Goal: Information Seeking & Learning: Learn about a topic

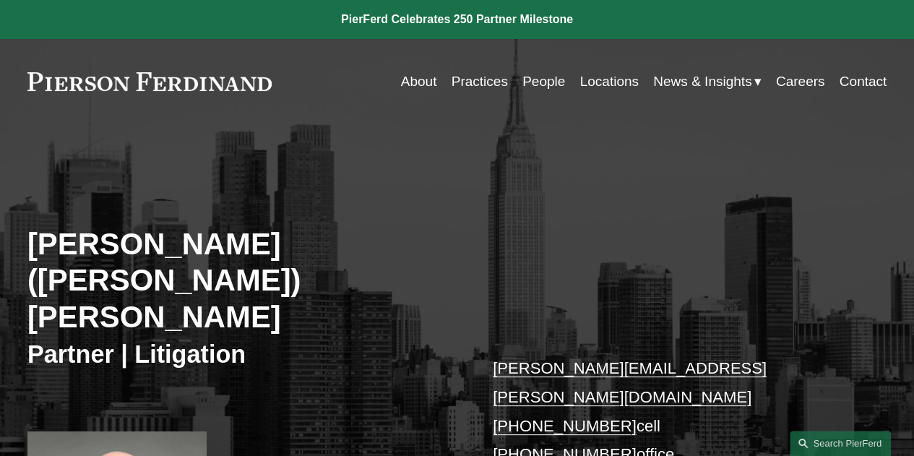
click at [534, 80] on link "People" at bounding box center [543, 81] width 43 height 27
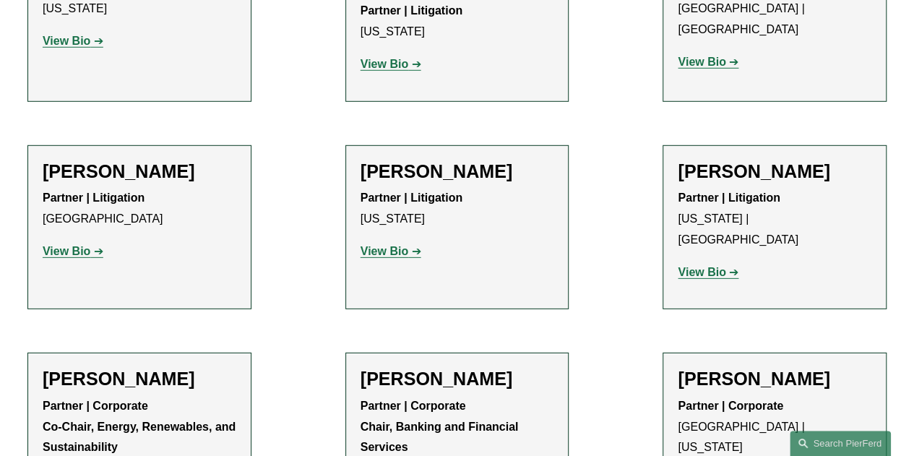
scroll to position [4766, 0]
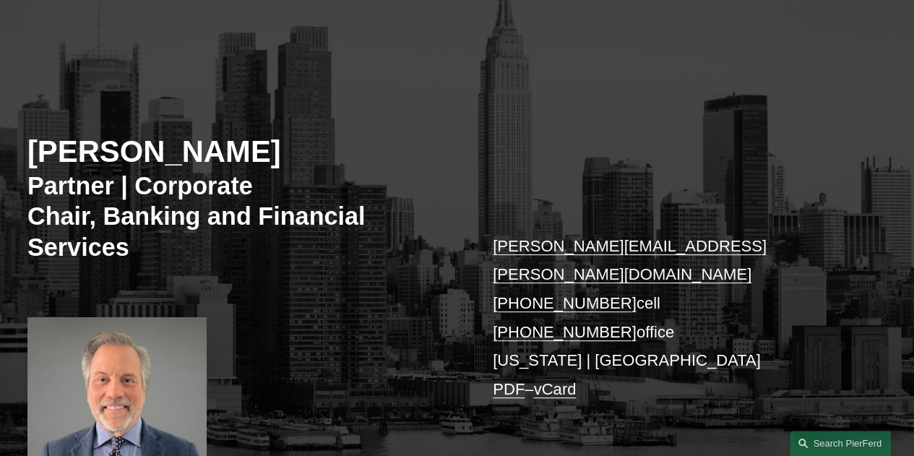
scroll to position [144, 0]
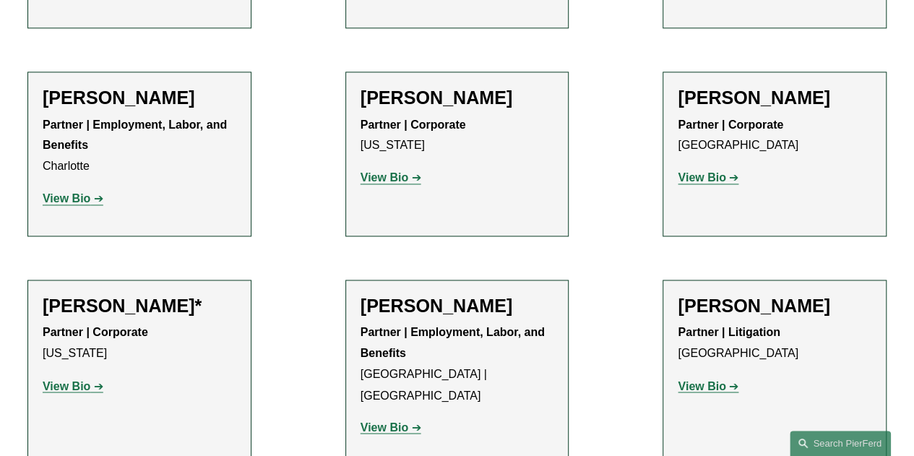
scroll to position [17267, 0]
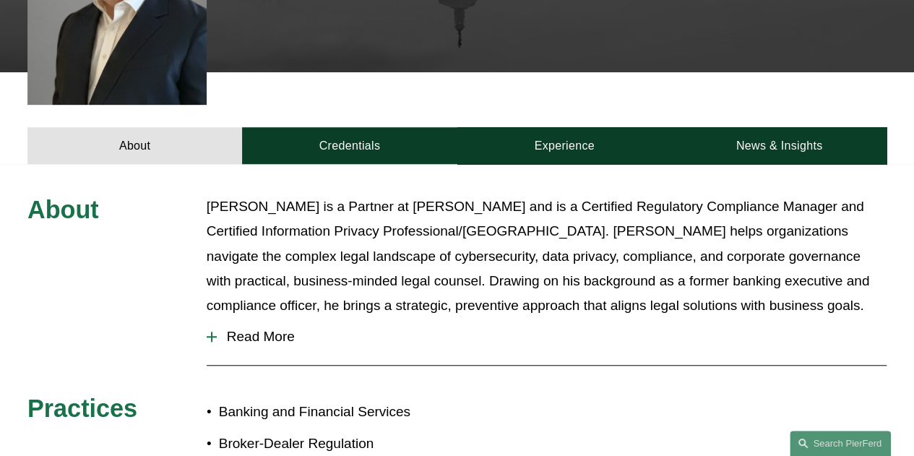
scroll to position [506, 0]
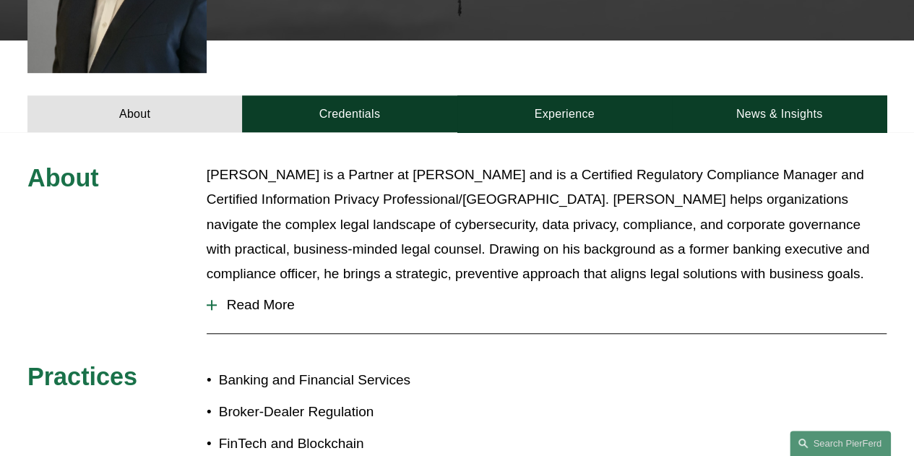
click at [248, 297] on span "Read More" at bounding box center [551, 305] width 669 height 16
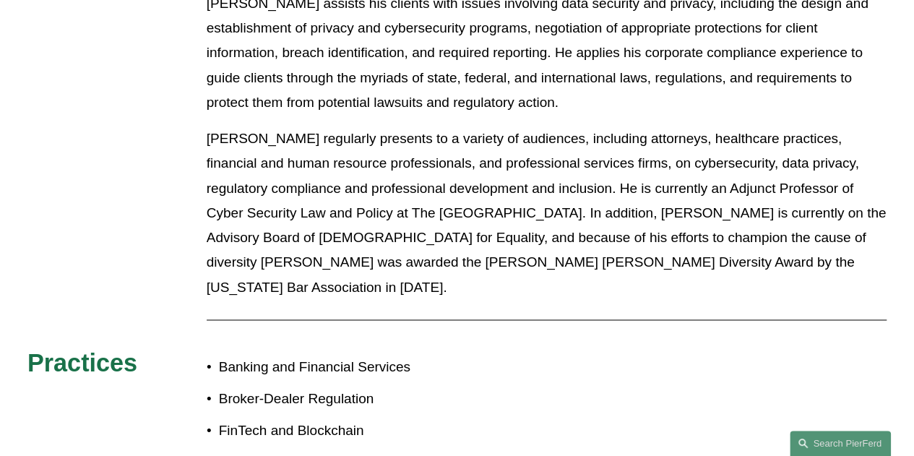
scroll to position [1011, 0]
